Goal: Task Accomplishment & Management: Complete application form

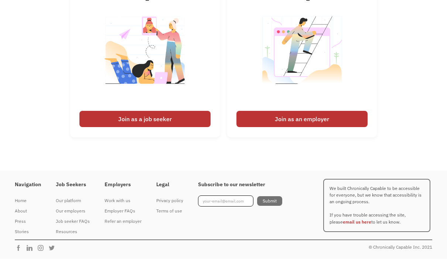
scroll to position [1814, 0]
click at [113, 128] on div "Join as a job seeker" at bounding box center [144, 119] width 131 height 16
click at [122, 128] on div "Join as a job seeker" at bounding box center [144, 119] width 131 height 16
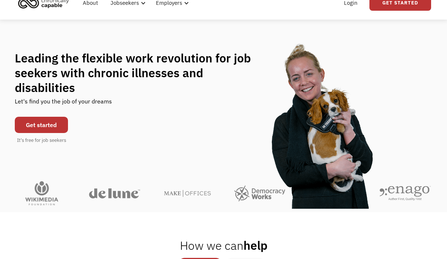
scroll to position [0, 0]
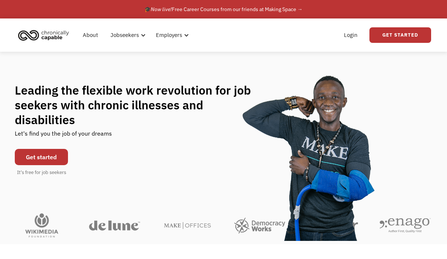
click at [401, 34] on link "Get Started" at bounding box center [401, 35] width 62 height 16
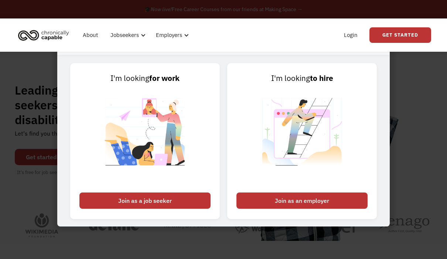
click at [131, 209] on div "Join as a job seeker" at bounding box center [144, 201] width 131 height 16
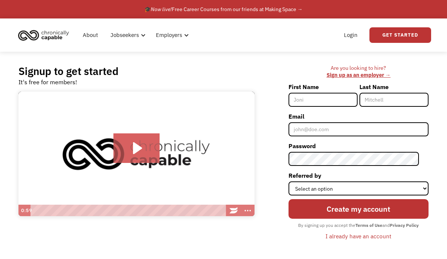
click at [344, 104] on input "First Name" at bounding box center [323, 100] width 69 height 14
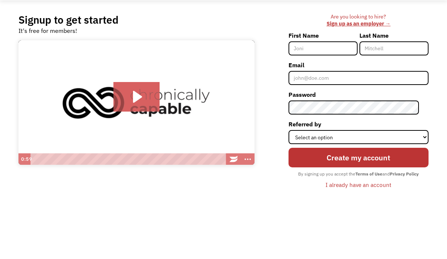
type input "George"
type input "Hannon"
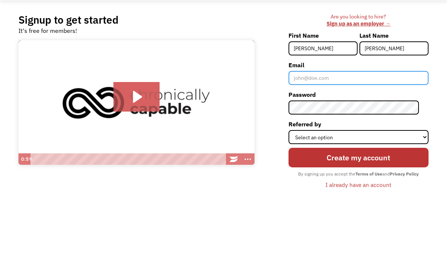
type input "geowow5@gmail.com"
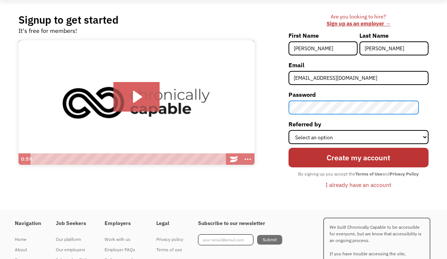
scroll to position [51, 0]
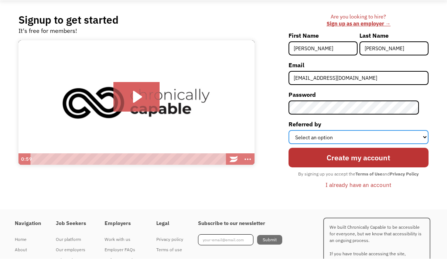
click at [353, 141] on select "Select an option Instagram Facebook Twitter Search Engine News Article Word of …" at bounding box center [359, 138] width 140 height 14
select select "News Article"
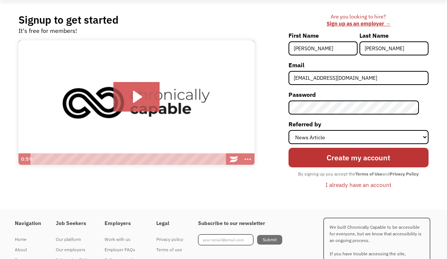
click at [375, 162] on input "Create my account" at bounding box center [359, 157] width 140 height 19
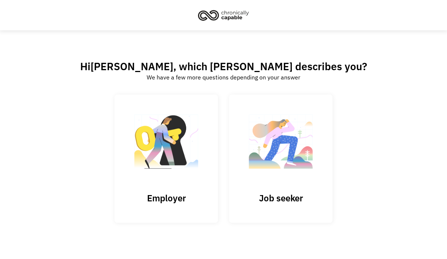
click at [301, 182] on img at bounding box center [281, 145] width 74 height 72
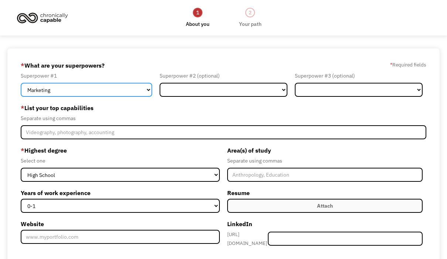
click at [38, 93] on select "Marketing Human Resources Finance Technology Operations Sales Industrial & Manu…" at bounding box center [87, 90] width 132 height 14
select select "Administration"
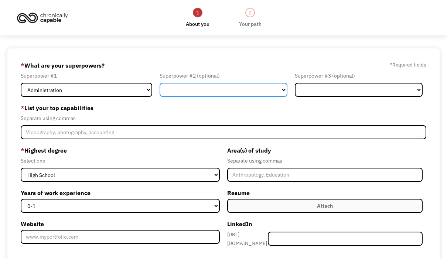
click at [272, 95] on select "Marketing Human Resources Finance Technology Operations Sales Industrial & Manu…" at bounding box center [224, 90] width 128 height 14
select select "Operations"
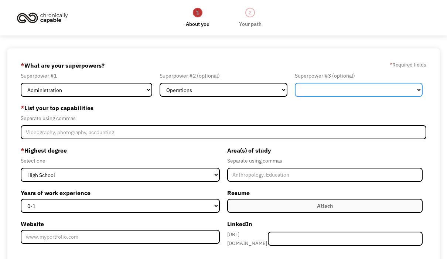
click at [379, 94] on select "Marketing Human Resources Finance Technology Operations Sales Industrial & Manu…" at bounding box center [359, 90] width 128 height 14
select select "Customer Service"
